Goal: Task Accomplishment & Management: Manage account settings

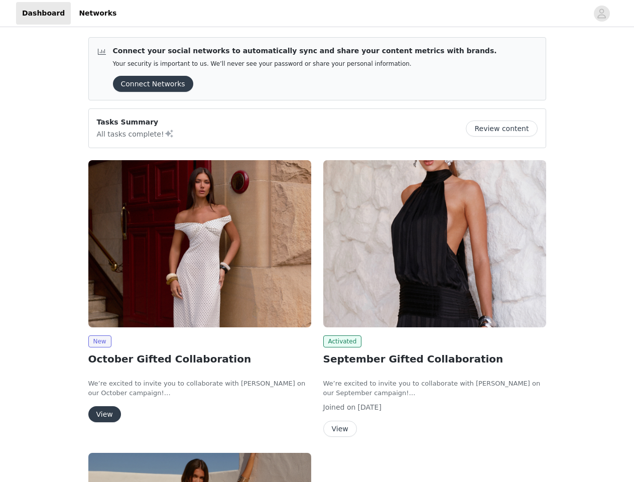
click at [317, 241] on div "Activated September Gifted Collaboration We’re excited to invite you to collabo…" at bounding box center [434, 300] width 235 height 292
click at [317, 14] on div at bounding box center [354, 13] width 465 height 23
click at [601, 14] on icon "avatar" at bounding box center [601, 14] width 10 height 16
click at [149, 84] on div "Connect your social networks to automatically sync and share your content metri…" at bounding box center [317, 396] width 634 height 735
click at [505, 128] on div "Connect your social networks to automatically sync and share your content metri…" at bounding box center [317, 396] width 634 height 735
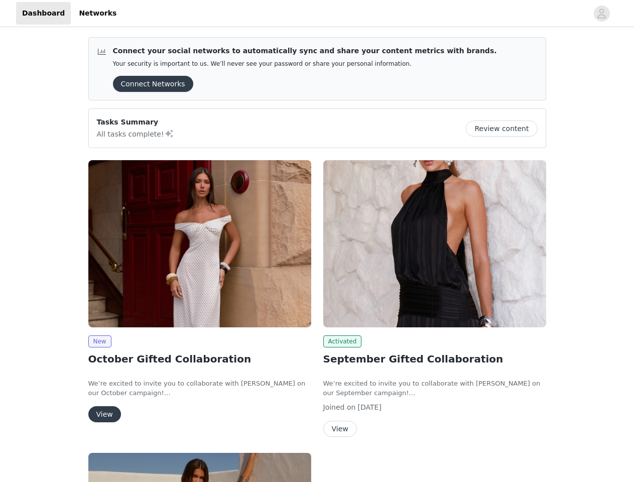
click at [200, 243] on body "Dashboard Networks Connect your social networks to automatically sync and share…" at bounding box center [317, 241] width 634 height 482
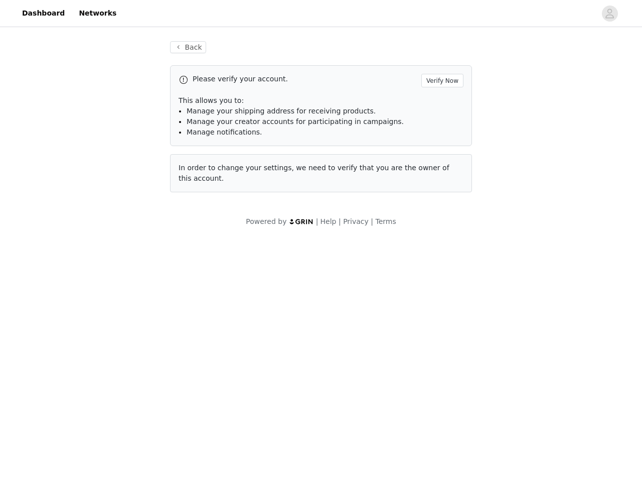
click at [99, 341] on body "Dashboard Networks Back Please verify your account. Verify Now This allows you …" at bounding box center [321, 241] width 642 height 482
click at [104, 414] on body "Dashboard Networks Back Please verify your account. Verify Now This allows you …" at bounding box center [321, 241] width 642 height 482
click at [434, 243] on body "Dashboard Networks Back Please verify your account. Verify Now This allows you …" at bounding box center [321, 241] width 642 height 482
click at [341, 341] on body "Dashboard Networks Back Please verify your account. Verify Now This allows you …" at bounding box center [321, 241] width 642 height 482
